Goal: Task Accomplishment & Management: Manage account settings

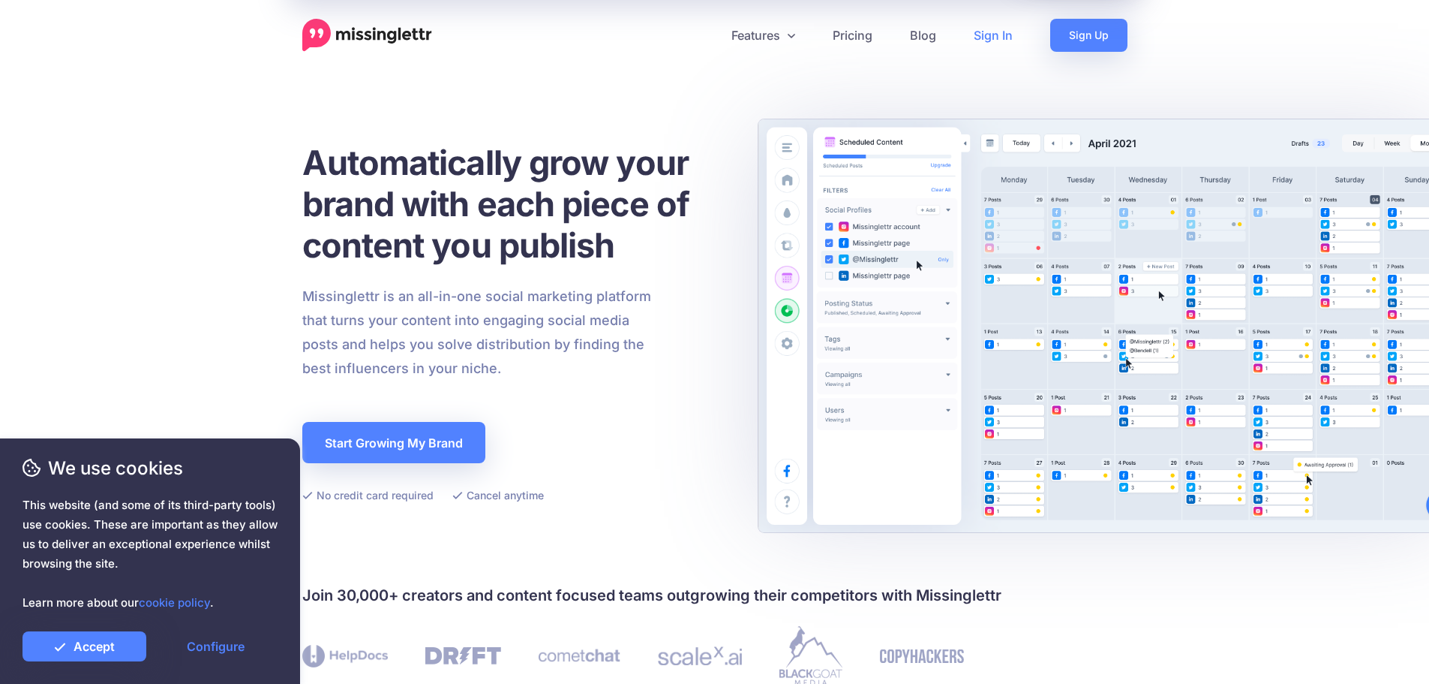
click at [1000, 41] on link "Sign In" at bounding box center [993, 35] width 77 height 33
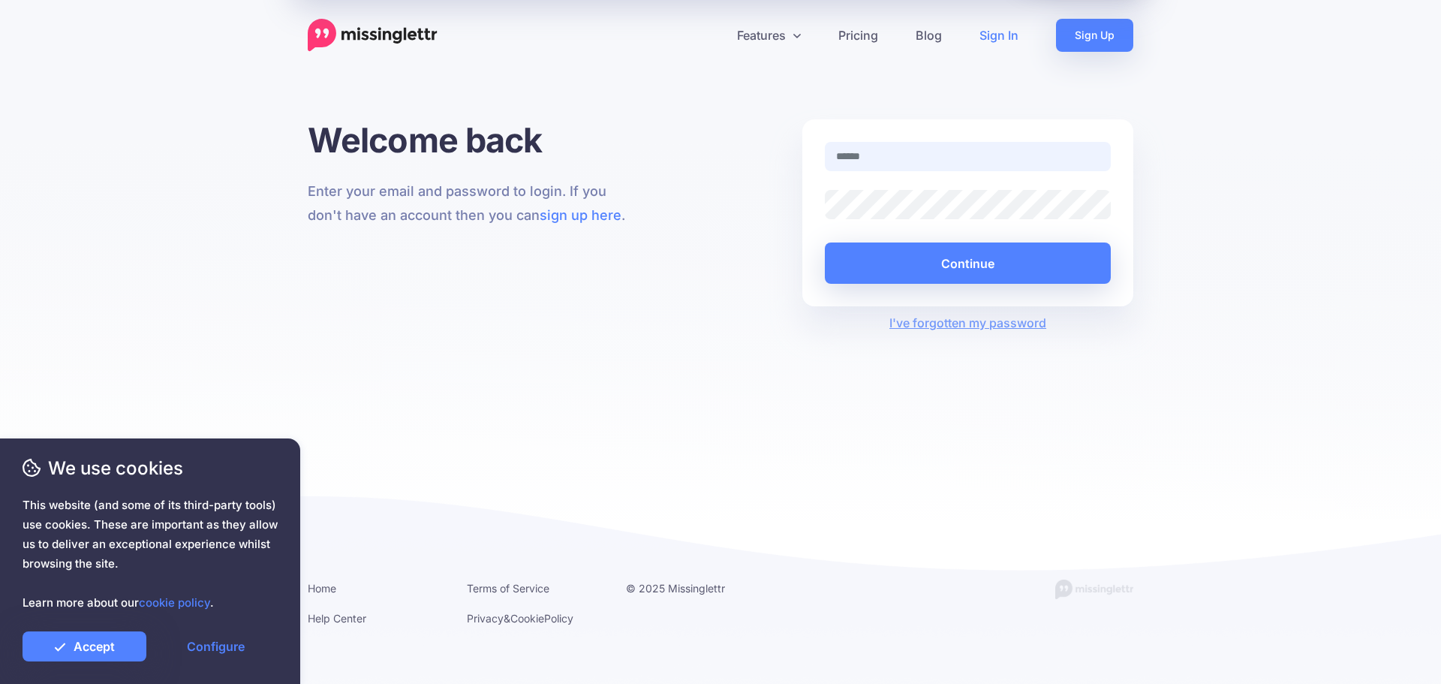
type input "**********"
click at [944, 258] on button "Continue" at bounding box center [968, 262] width 286 height 41
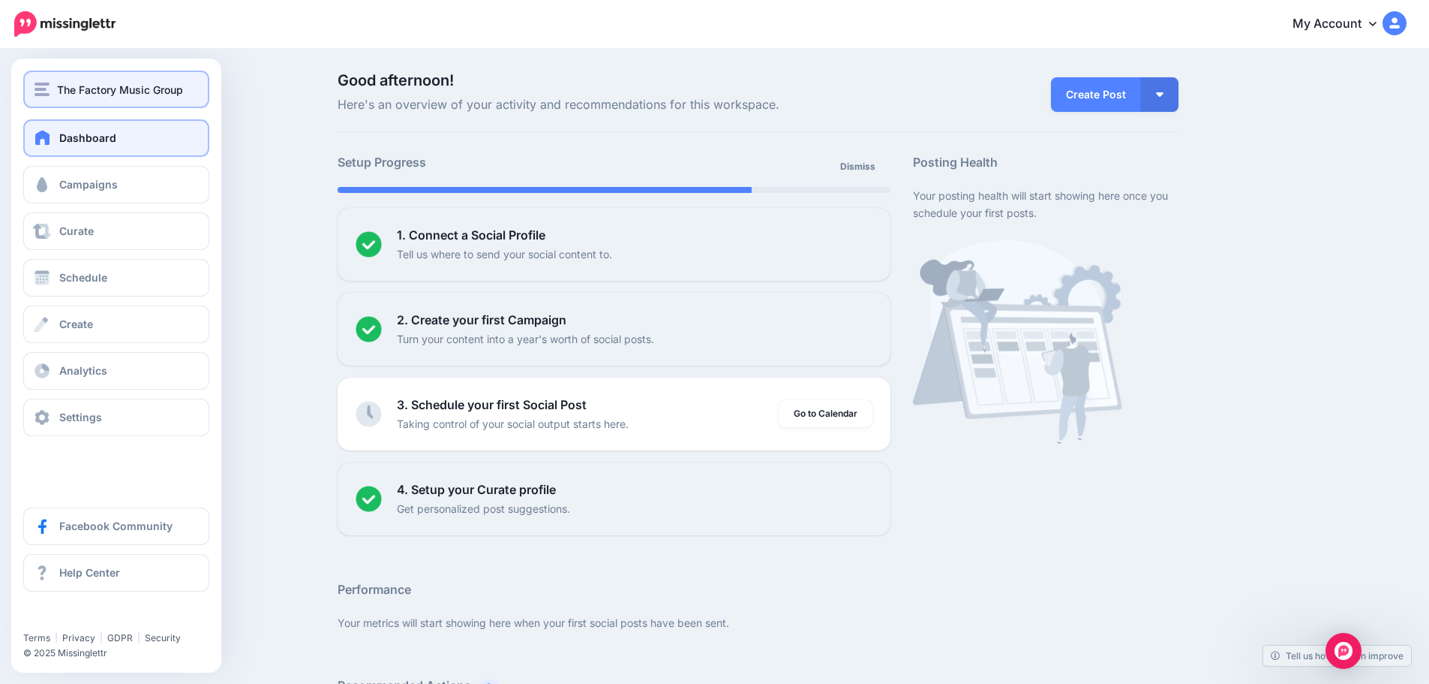
click at [43, 94] on img "button" at bounding box center [42, 90] width 15 height 14
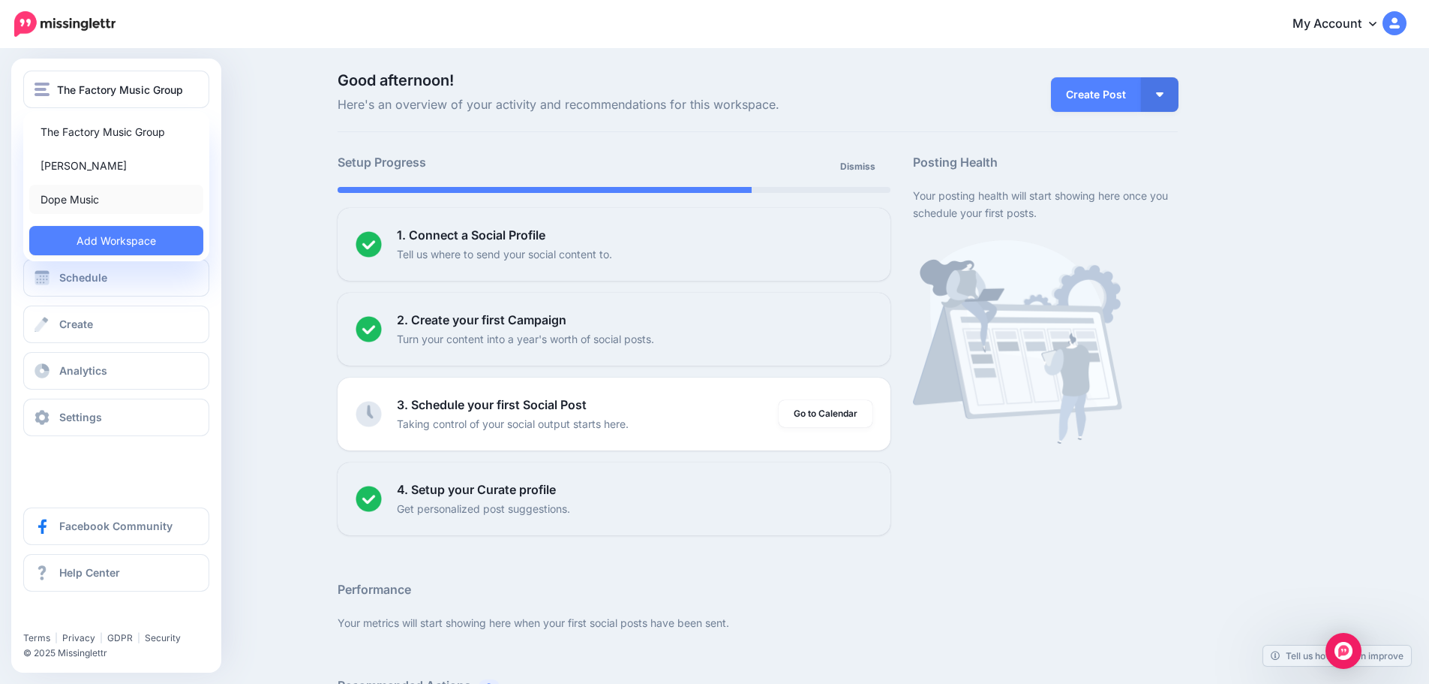
click at [76, 201] on link "Dope Music" at bounding box center [116, 199] width 174 height 29
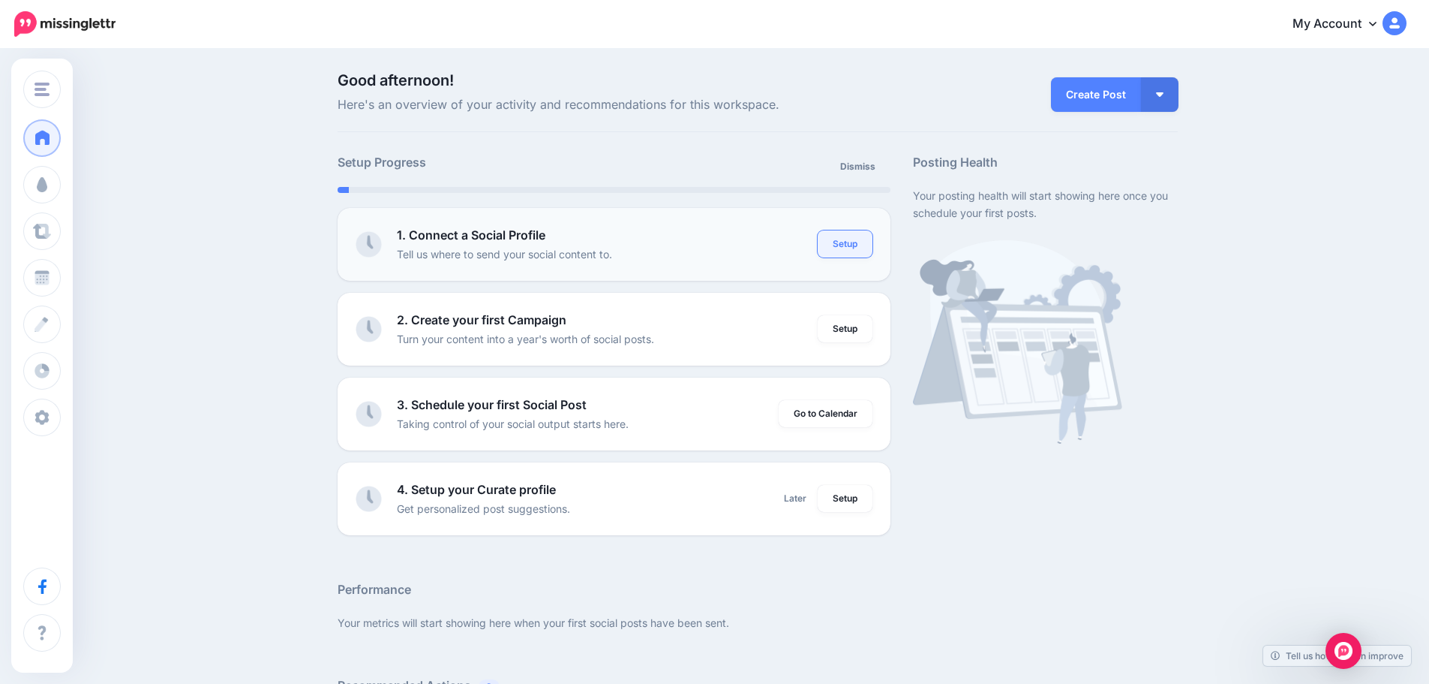
click at [842, 248] on link "Setup" at bounding box center [845, 243] width 55 height 27
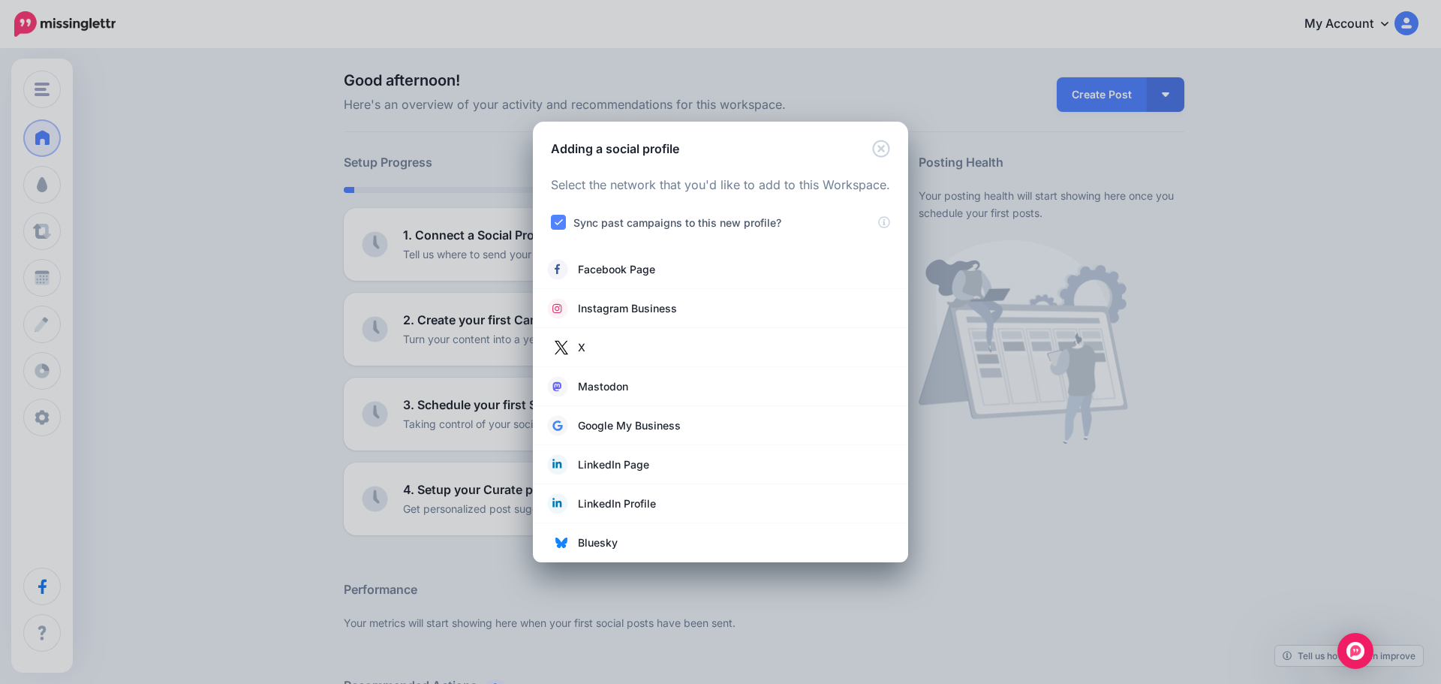
click at [558, 223] on ins at bounding box center [558, 222] width 15 height 15
click at [555, 220] on ins at bounding box center [558, 222] width 15 height 15
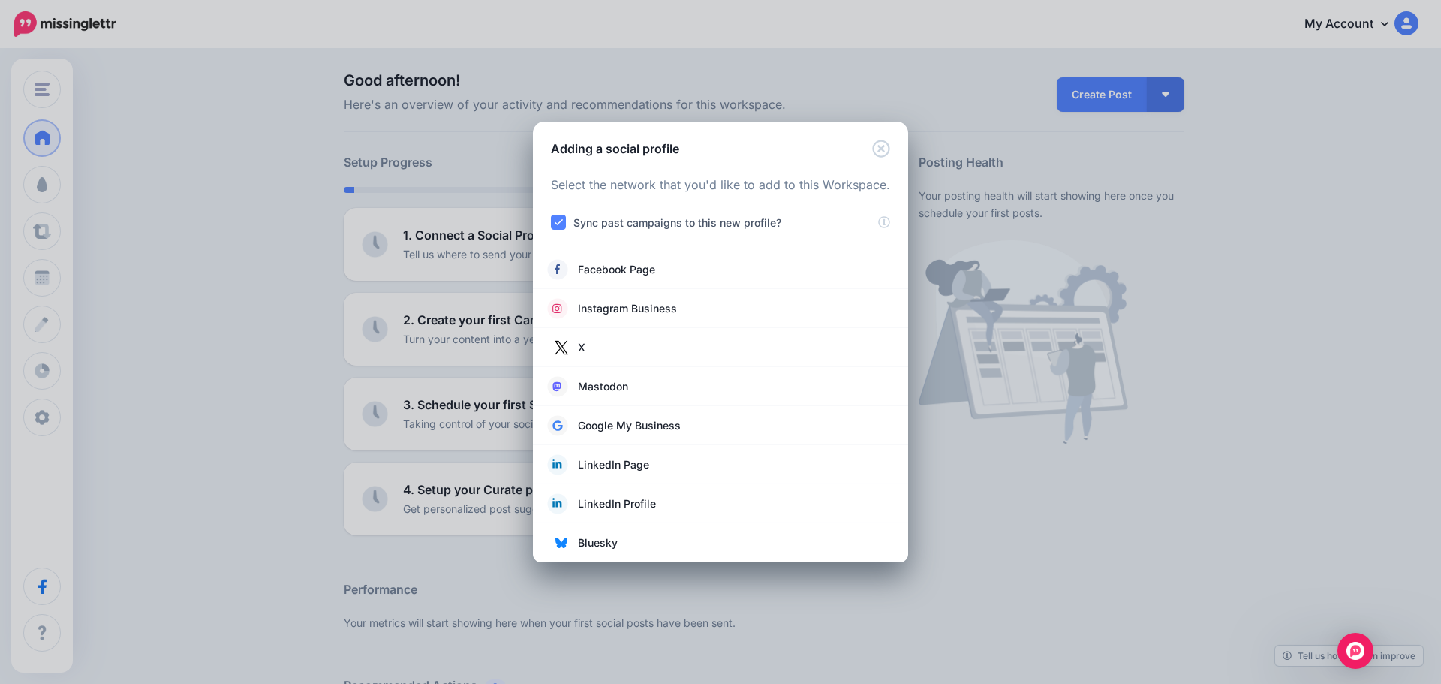
click at [555, 220] on ins at bounding box center [558, 222] width 15 height 15
click at [647, 308] on span "Instagram Business" at bounding box center [627, 308] width 99 height 18
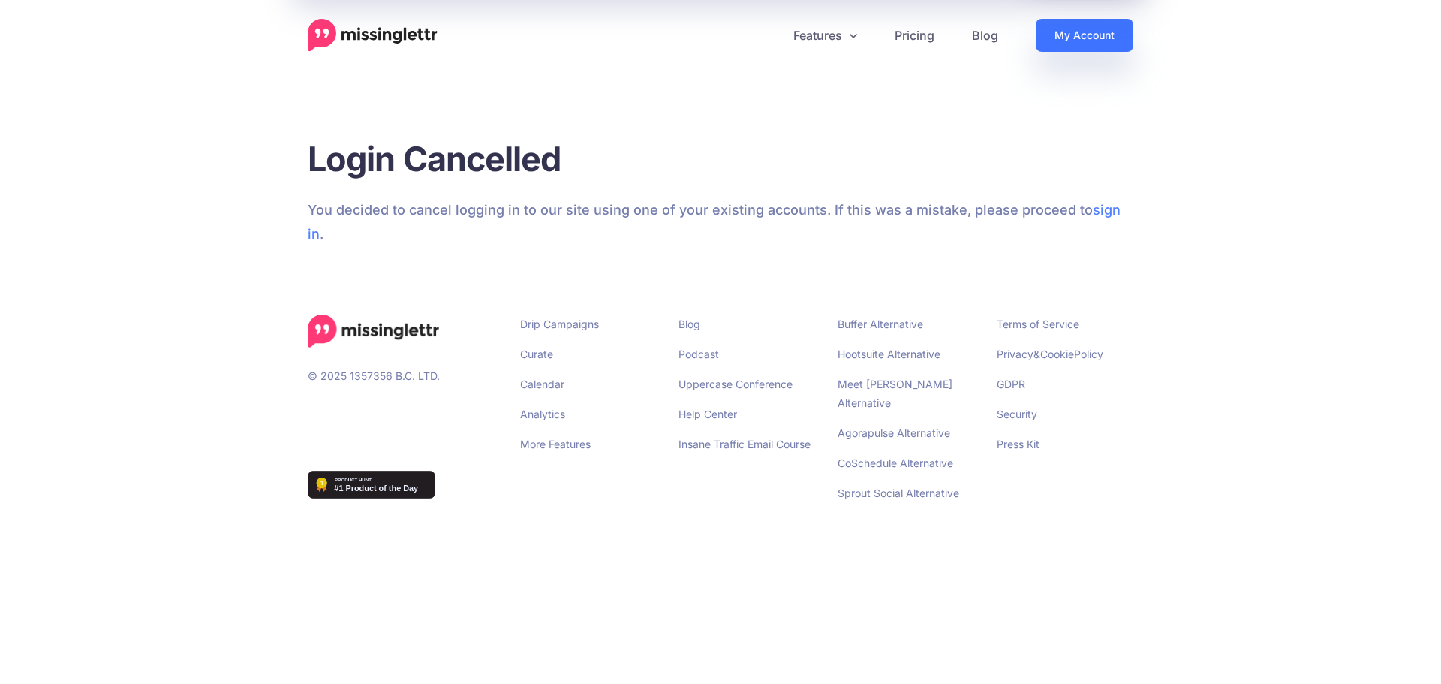
click at [1112, 37] on link "My Account" at bounding box center [1084, 35] width 98 height 33
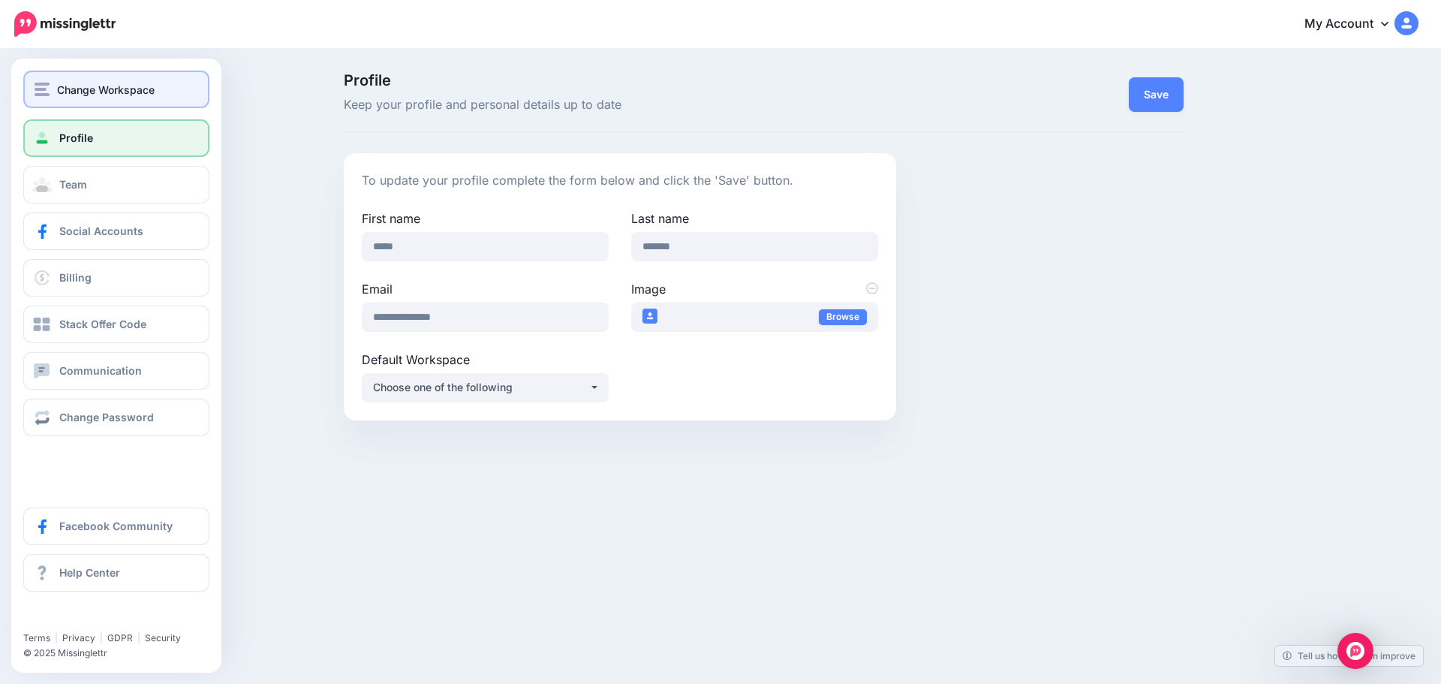
click at [151, 87] on span "Change Workspace" at bounding box center [106, 89] width 98 height 17
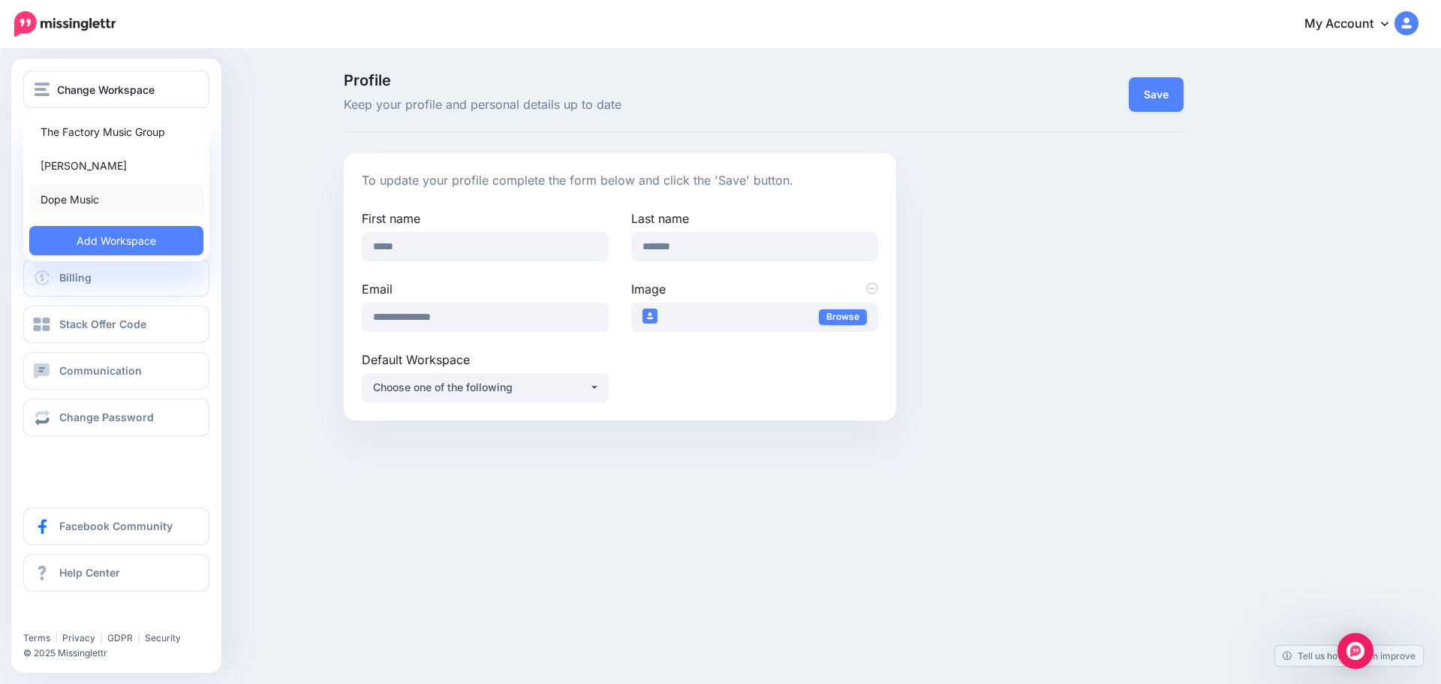
click at [84, 197] on link "Dope Music" at bounding box center [116, 199] width 174 height 29
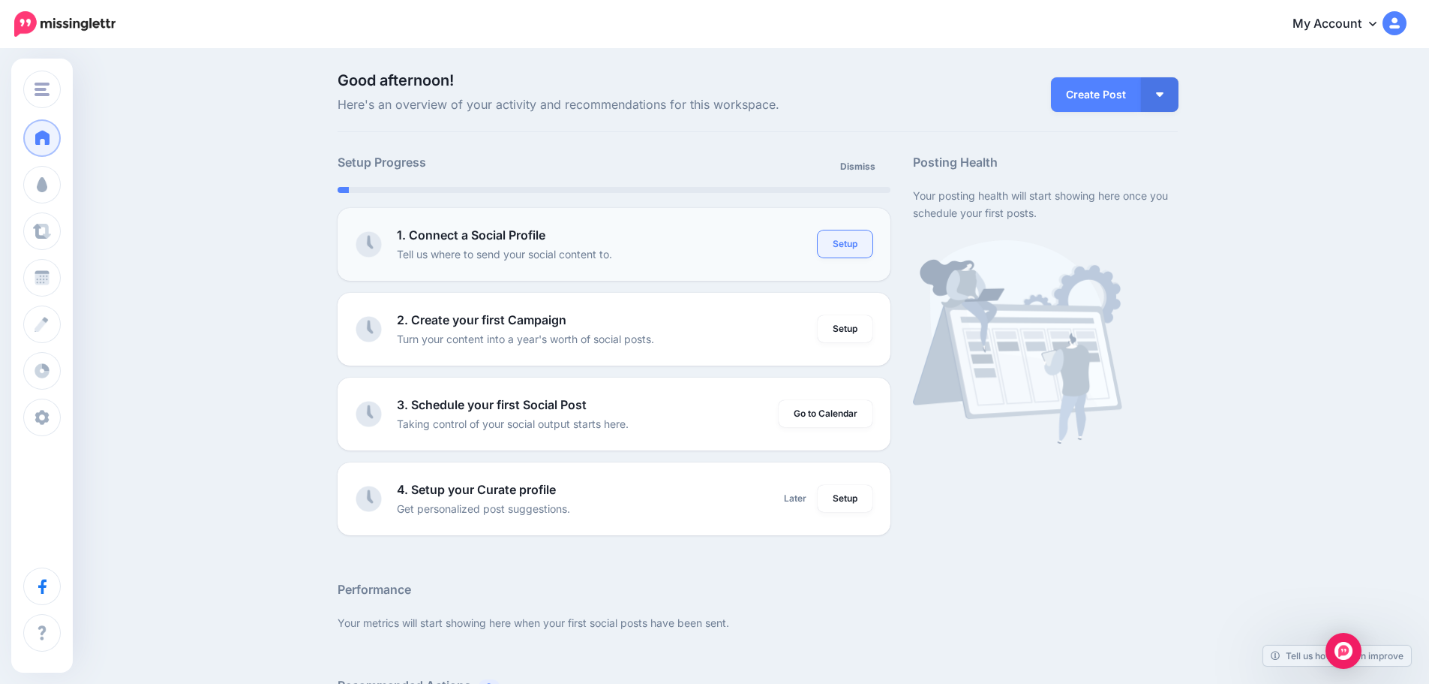
click at [861, 236] on link "Setup" at bounding box center [845, 243] width 55 height 27
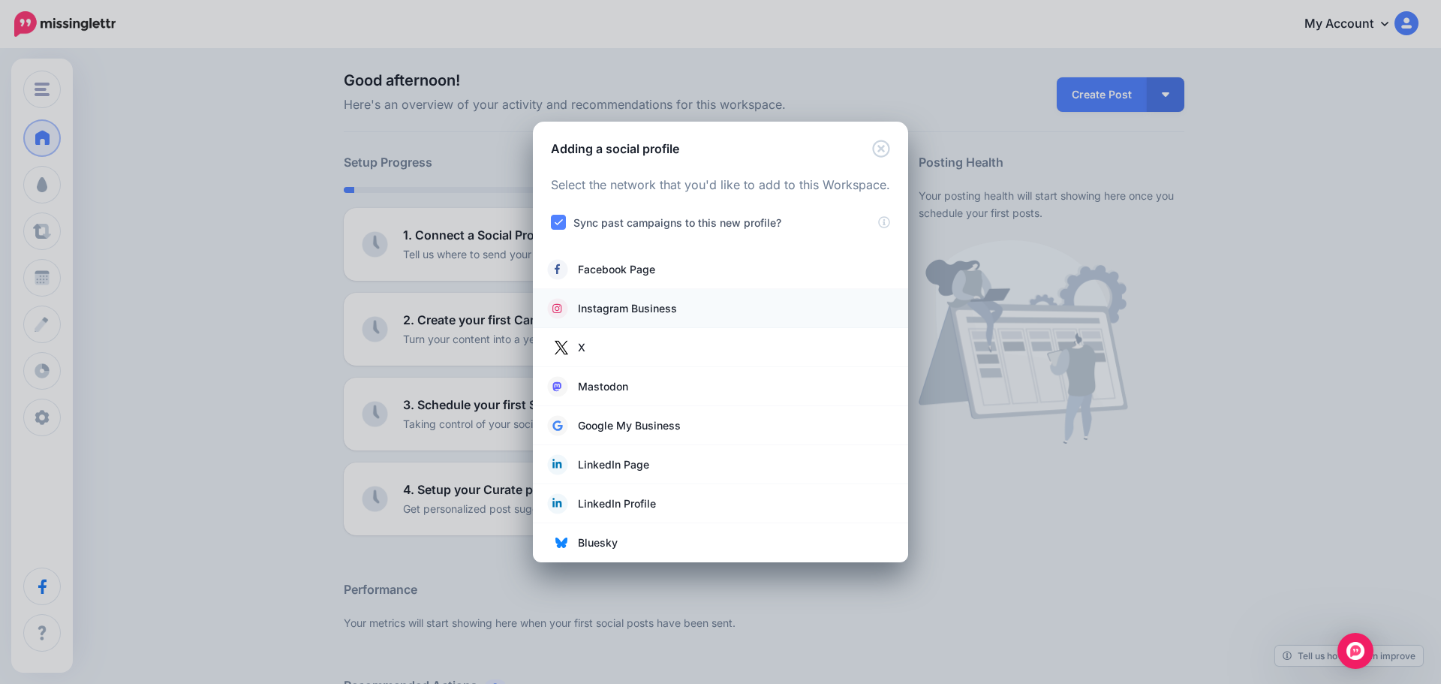
click at [707, 307] on link "Instagram Business" at bounding box center [720, 308] width 345 height 21
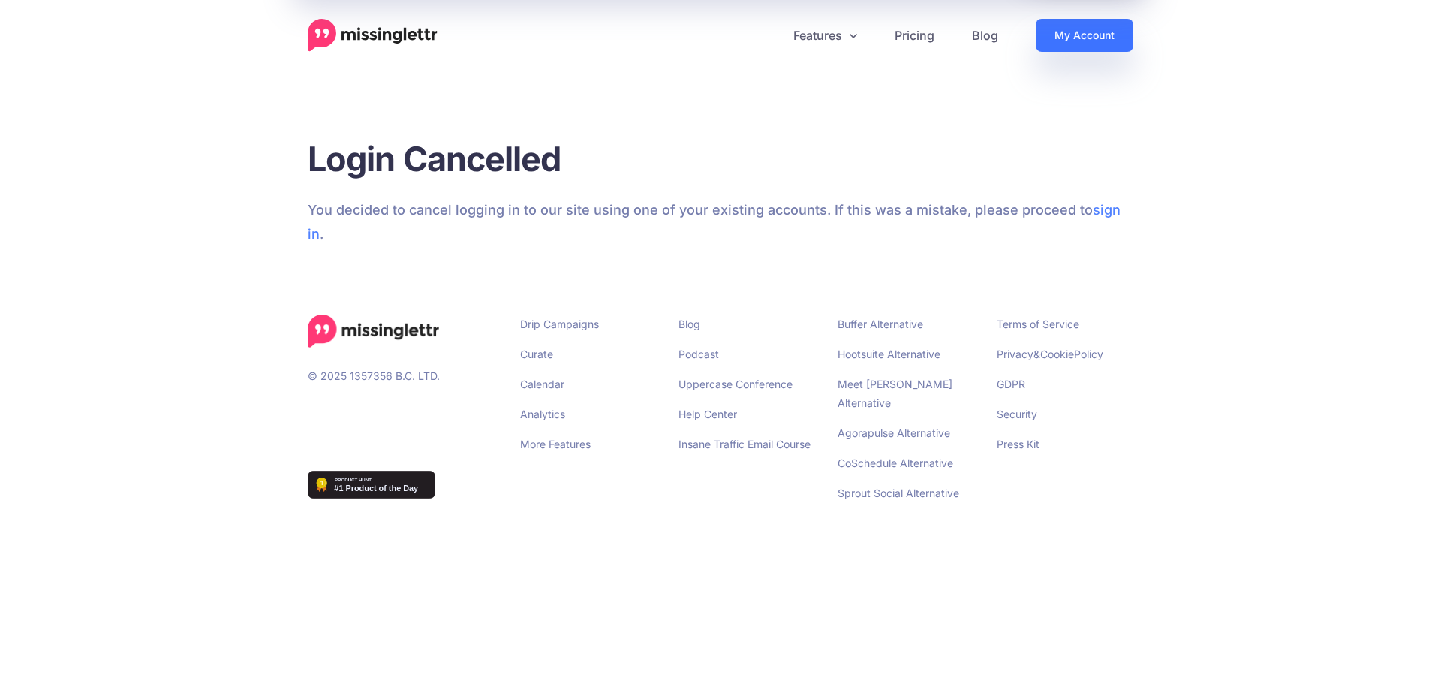
click at [1080, 31] on link "My Account" at bounding box center [1084, 35] width 98 height 33
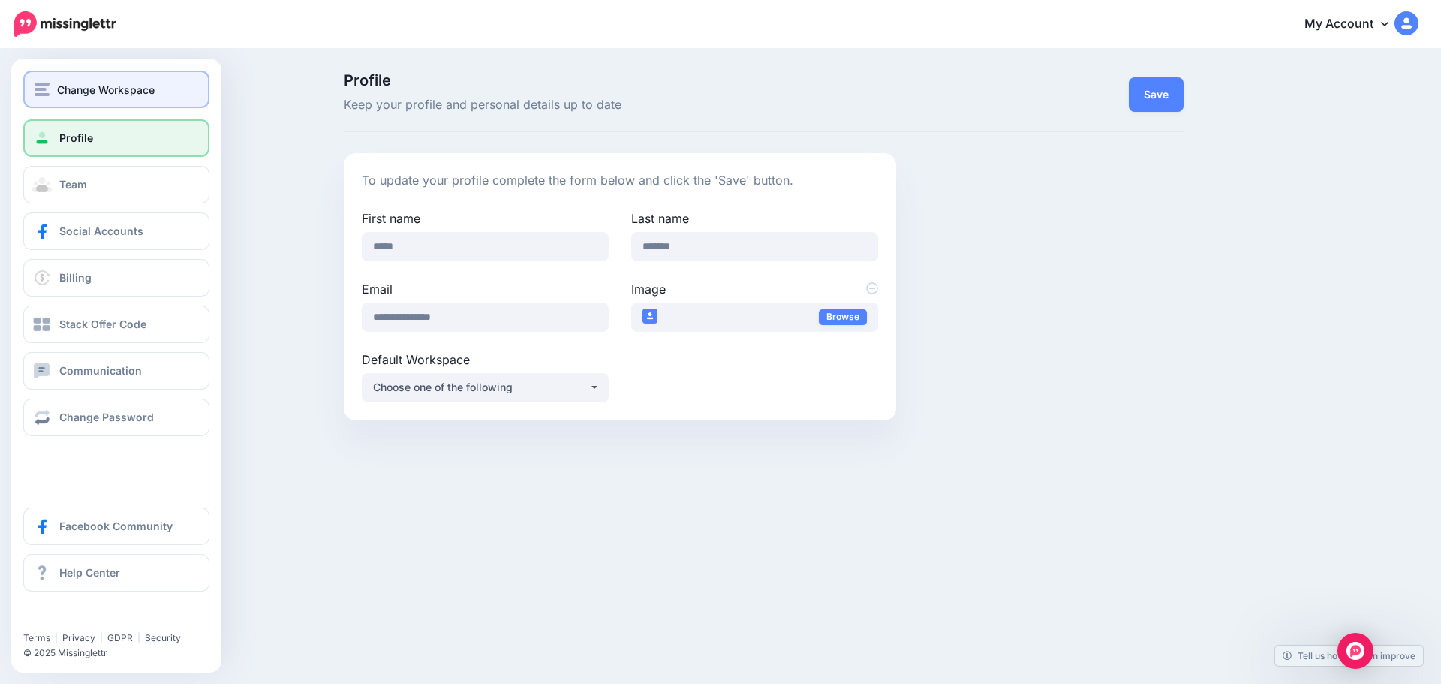
click at [32, 87] on button "Change Workspace" at bounding box center [116, 90] width 186 height 38
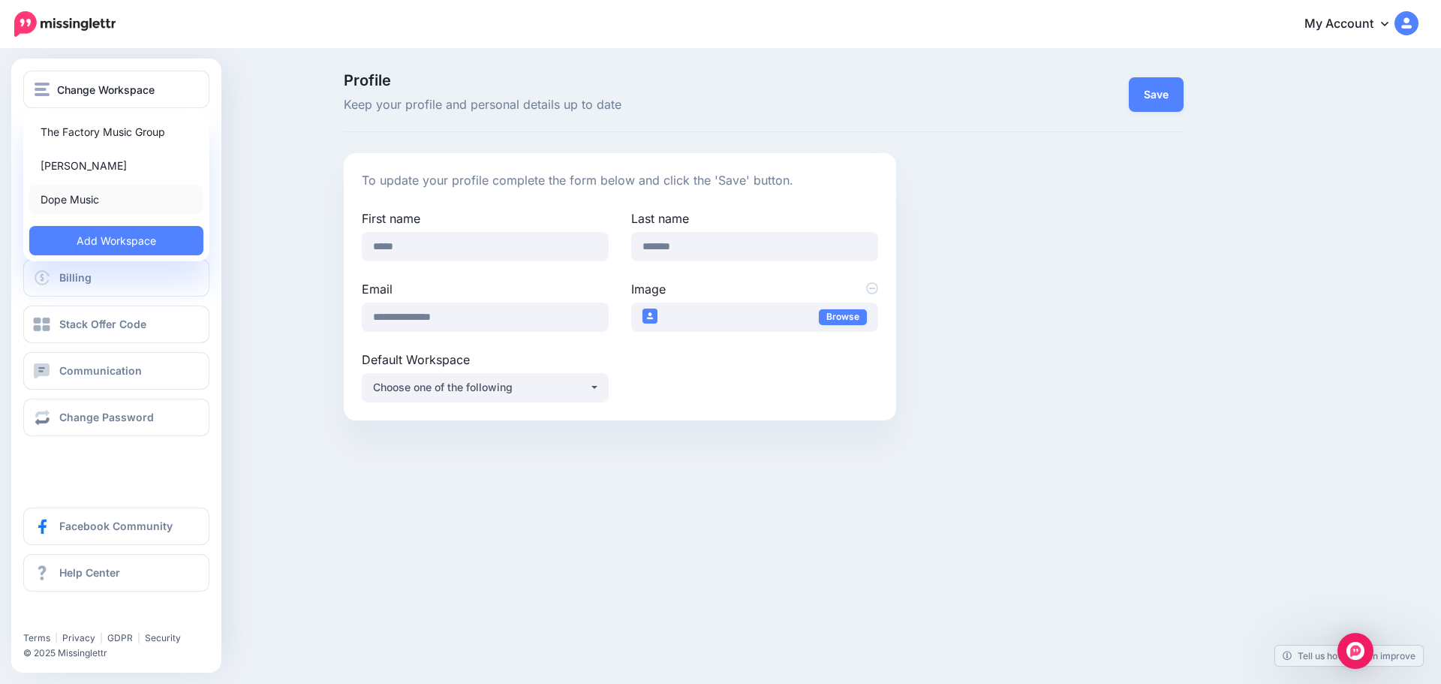
click at [95, 204] on link "Dope Music" at bounding box center [116, 199] width 174 height 29
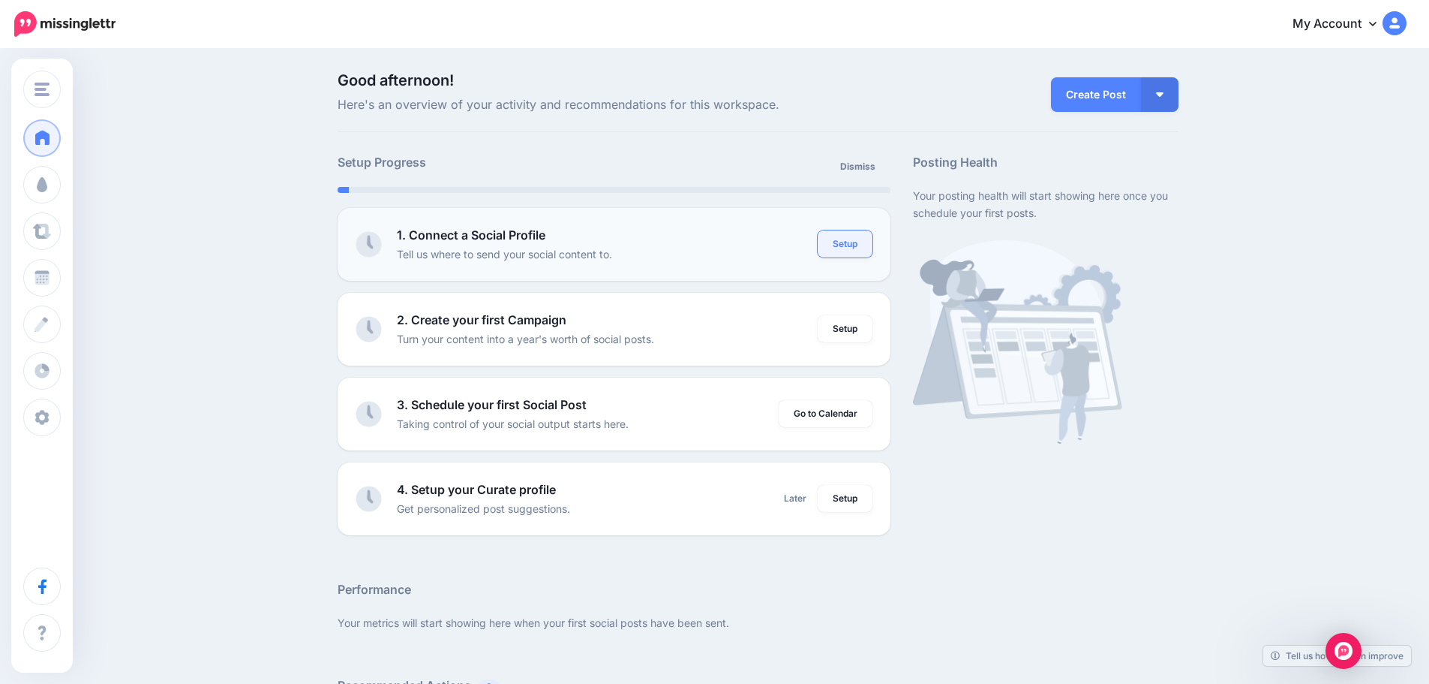
click at [860, 243] on link "Setup" at bounding box center [845, 243] width 55 height 27
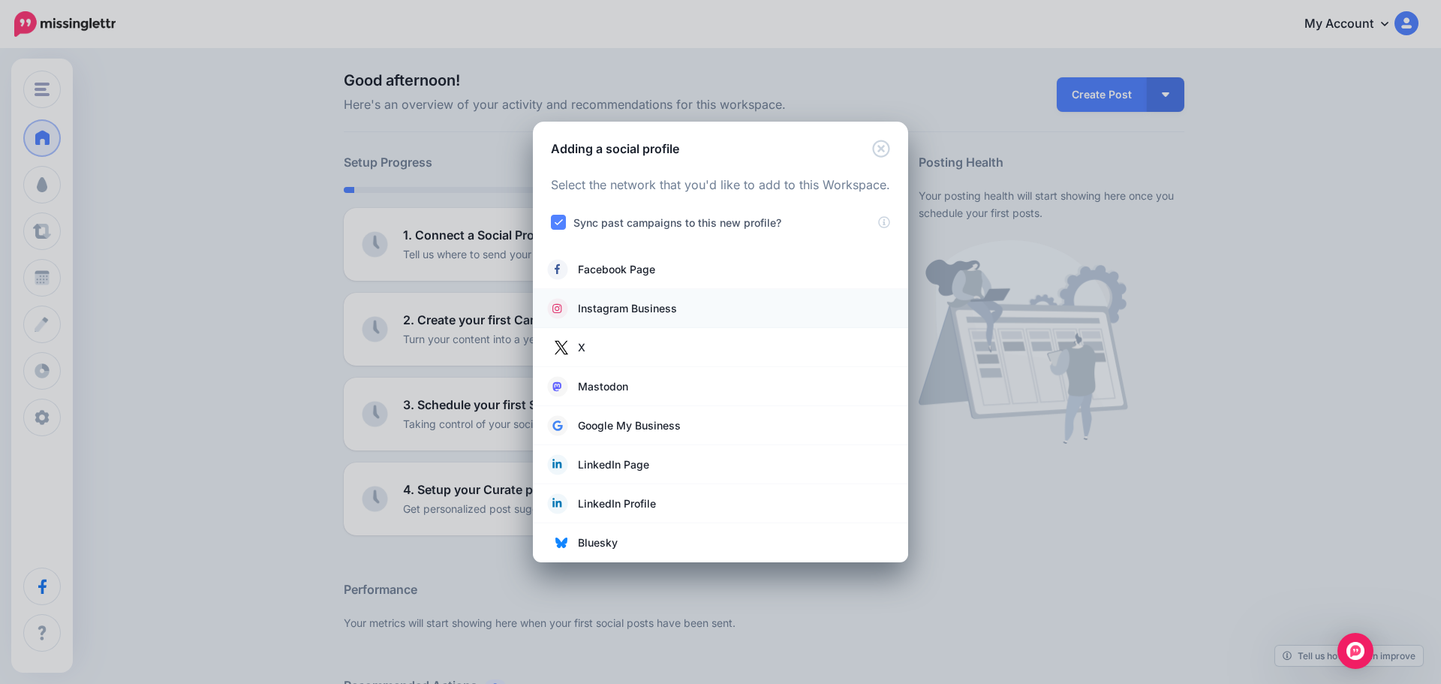
click at [632, 308] on span "Instagram Business" at bounding box center [627, 308] width 99 height 18
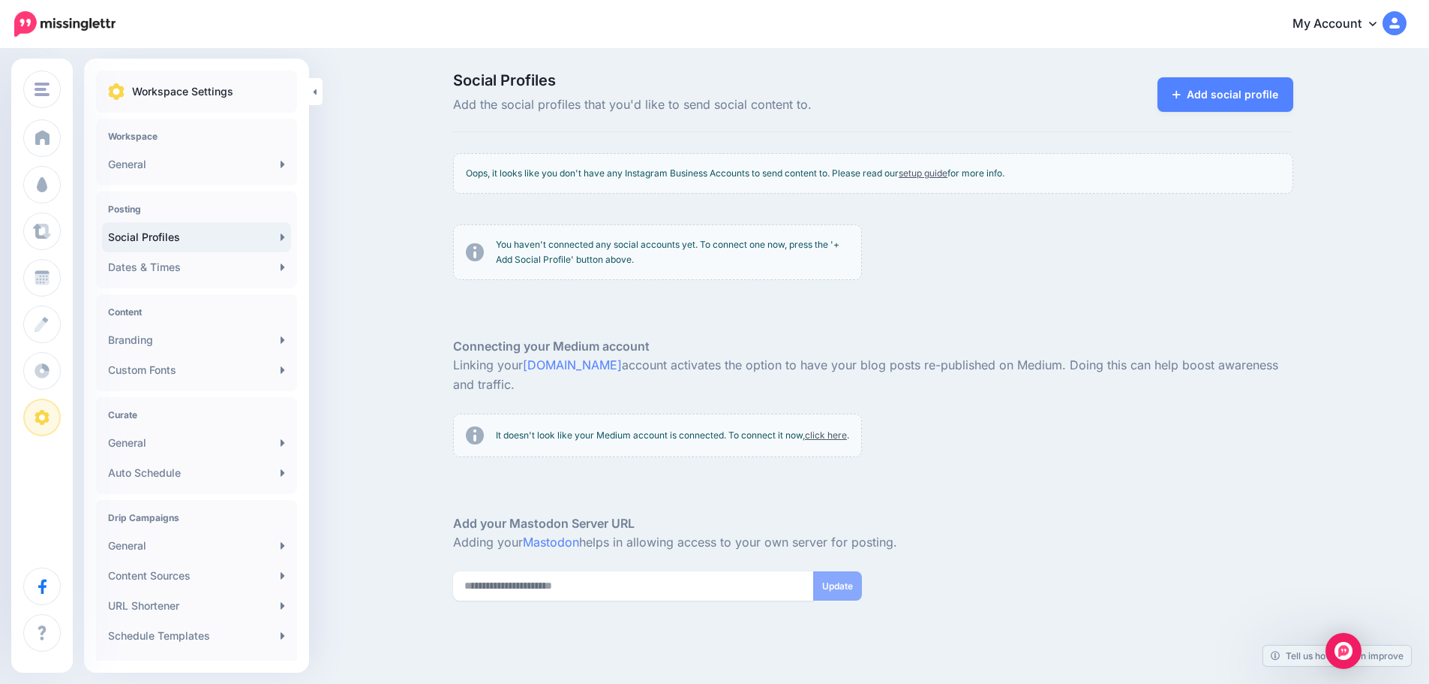
click at [404, 265] on div "Social Profiles Add the social profiles that you'd like to send social content …" at bounding box center [714, 392] width 1429 height 685
click at [1207, 96] on link "Add social profile" at bounding box center [1226, 94] width 136 height 35
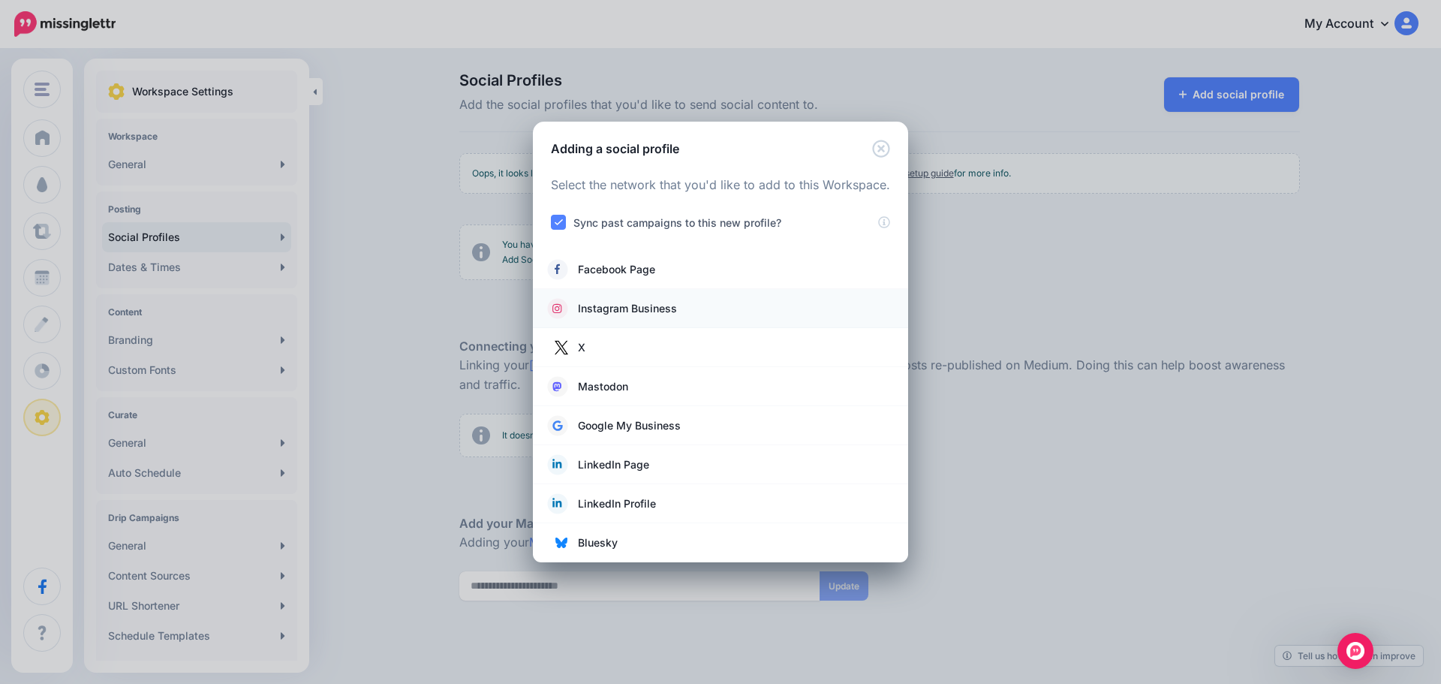
click at [654, 308] on span "Instagram Business" at bounding box center [627, 308] width 99 height 18
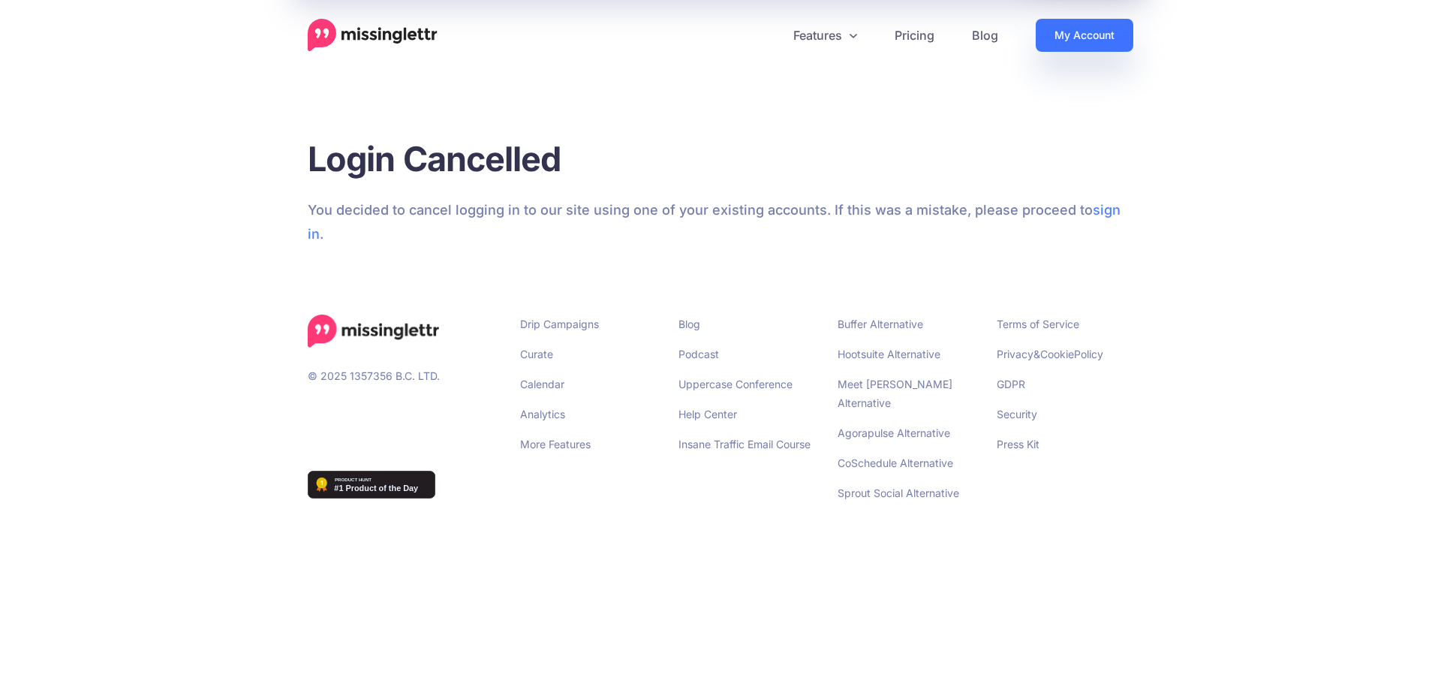
click at [1080, 33] on link "My Account" at bounding box center [1084, 35] width 98 height 33
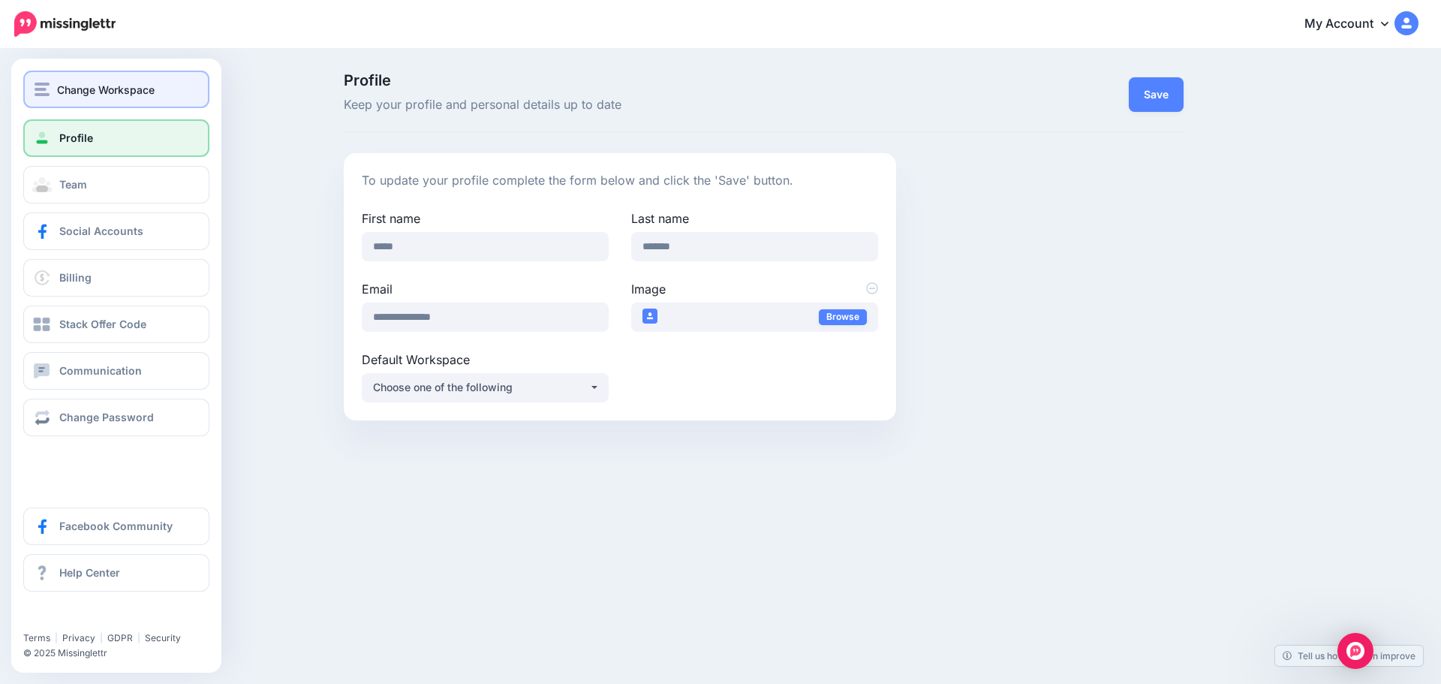
click at [62, 79] on button "Change Workspace" at bounding box center [116, 90] width 186 height 38
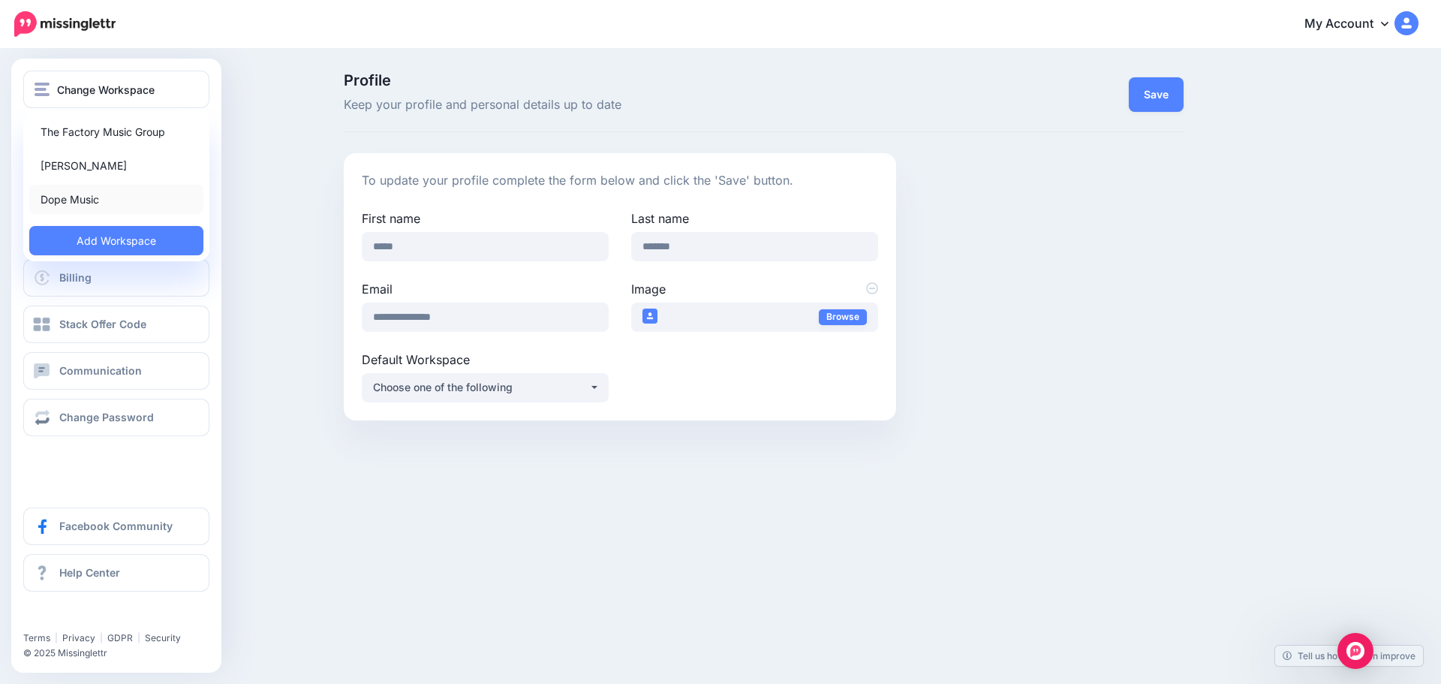
click at [92, 209] on link "Dope Music" at bounding box center [116, 199] width 174 height 29
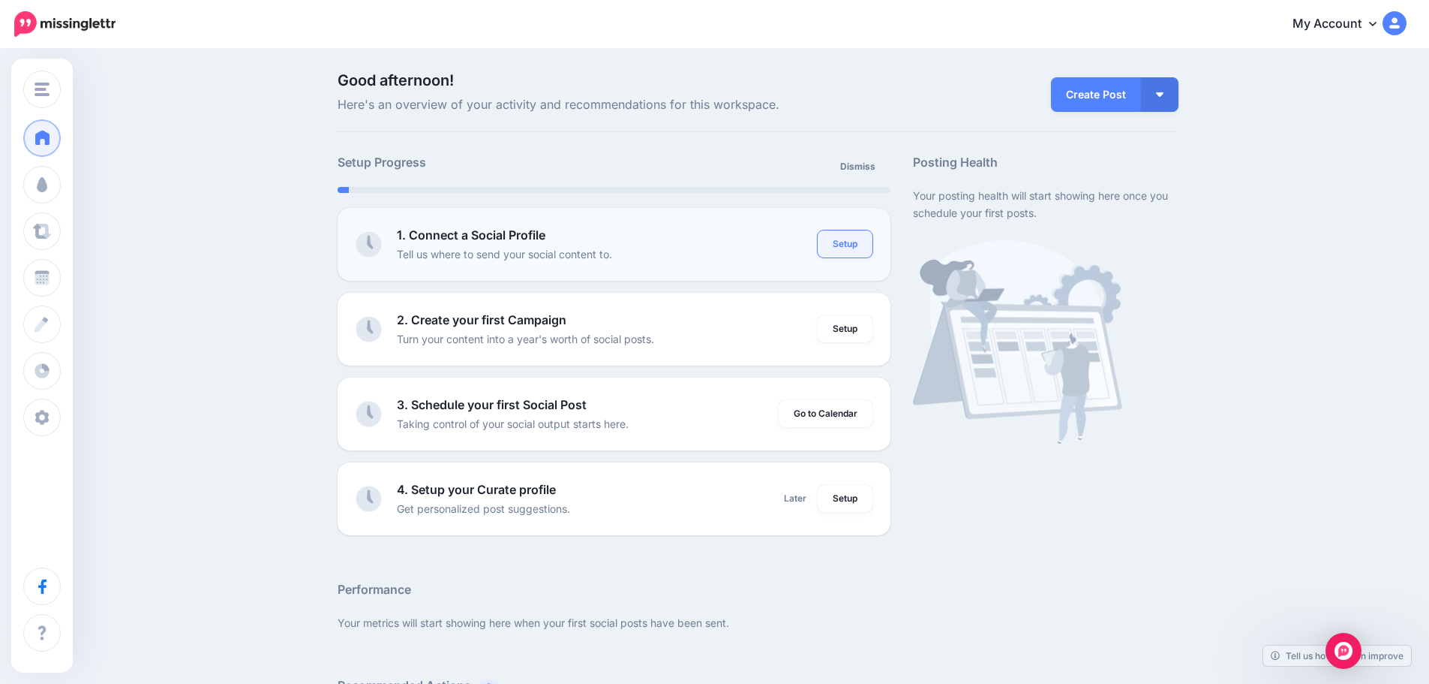
click at [849, 248] on link "Setup" at bounding box center [845, 243] width 55 height 27
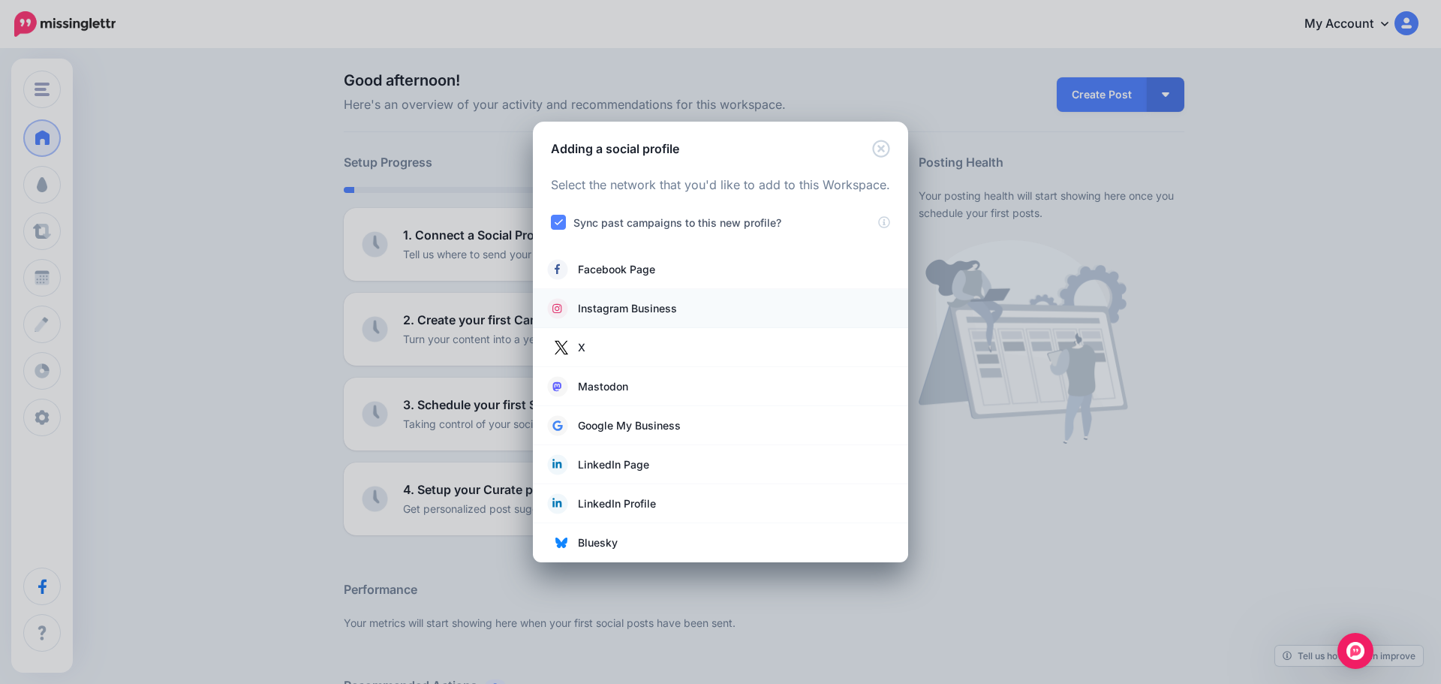
click at [693, 306] on link "Instagram Business" at bounding box center [720, 308] width 345 height 21
